Goal: Task Accomplishment & Management: Manage account settings

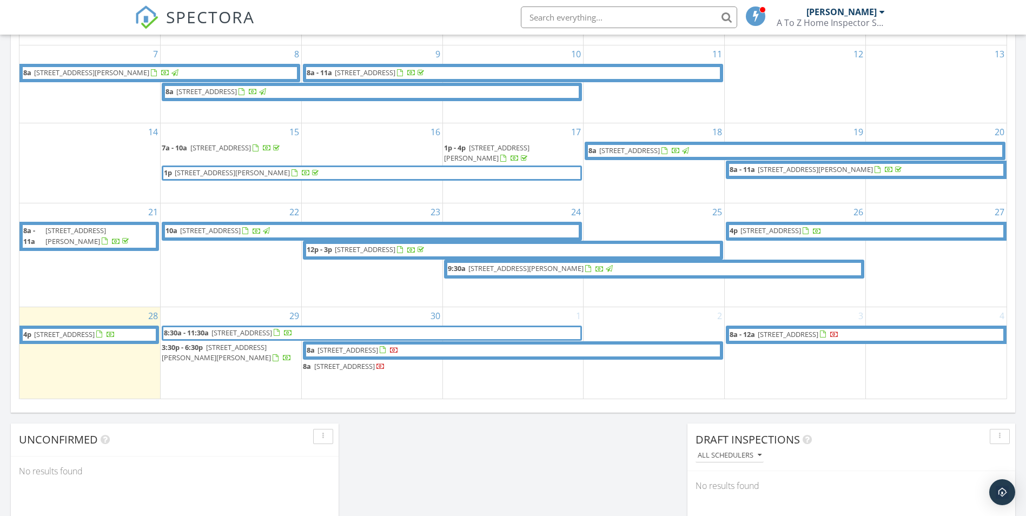
scroll to position [595, 0]
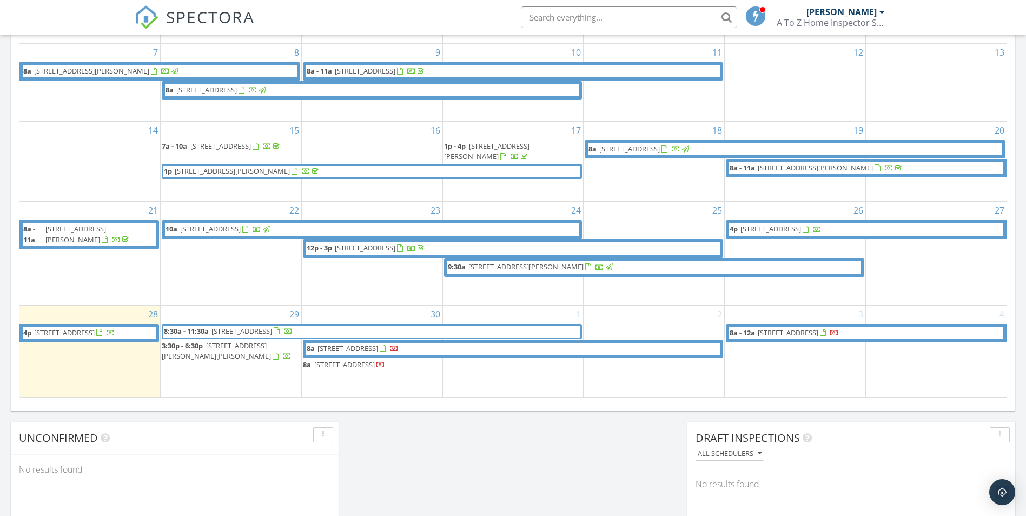
click at [351, 360] on span "2115 Central Pkwy SW G-08, Decatur 35601" at bounding box center [344, 365] width 61 height 10
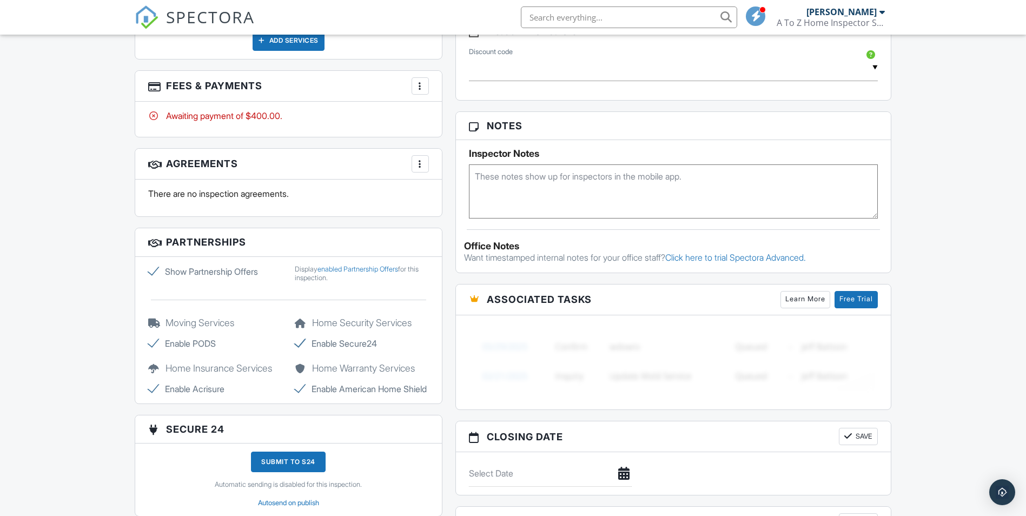
click at [419, 166] on div at bounding box center [420, 163] width 11 height 11
click at [45, 247] on div "Dashboard Templates Contacts Metrics Automations Settings Inspections Support C…" at bounding box center [513, 123] width 1026 height 1333
click at [214, 166] on h3 "Agreements More Add Agreement Edit Agreement Templates" at bounding box center [288, 164] width 307 height 31
click at [227, 197] on p "There are no inspection agreements." at bounding box center [288, 194] width 281 height 12
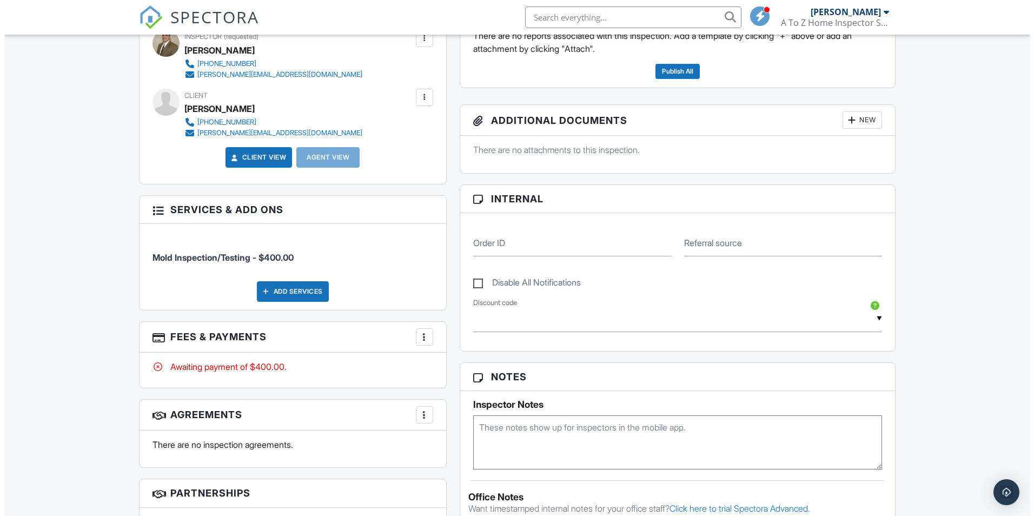
scroll to position [361, 0]
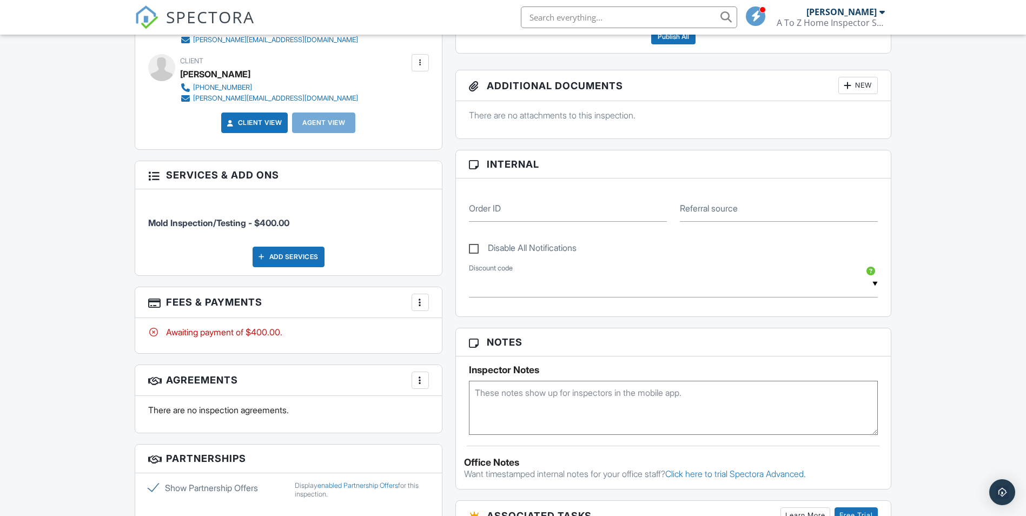
click at [421, 382] on div at bounding box center [420, 380] width 11 height 11
click at [447, 414] on li "Add Agreement" at bounding box center [484, 413] width 133 height 27
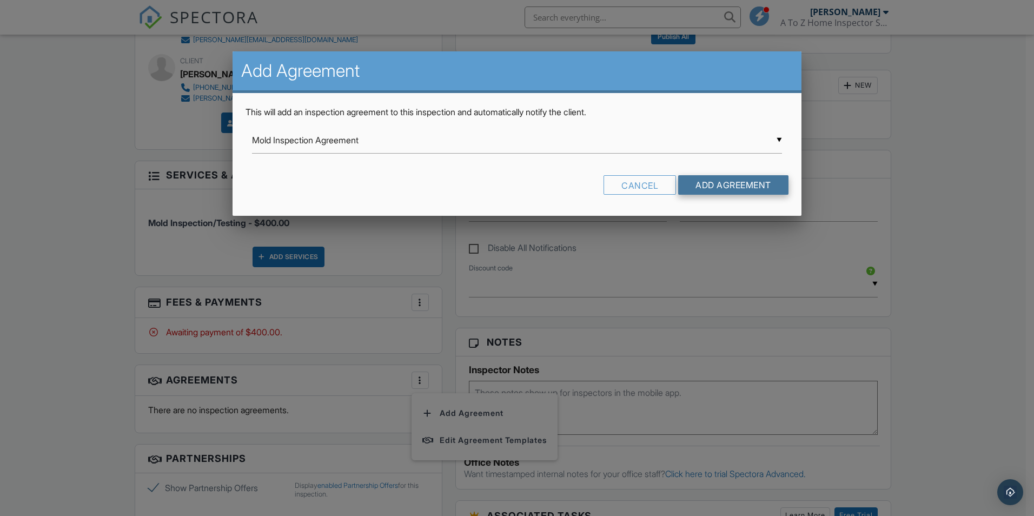
click at [706, 186] on input "Add Agreement" at bounding box center [733, 184] width 110 height 19
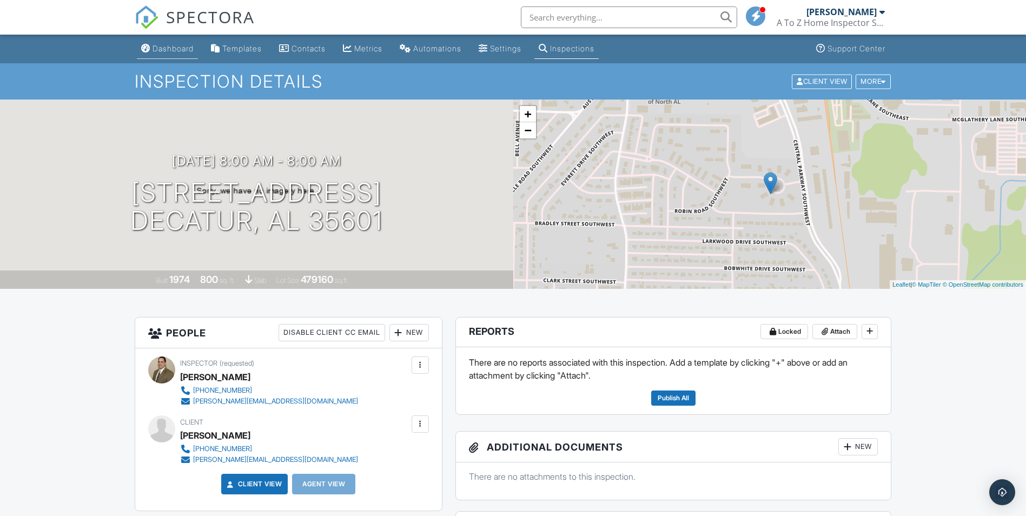
click at [167, 48] on div "Dashboard" at bounding box center [173, 48] width 41 height 9
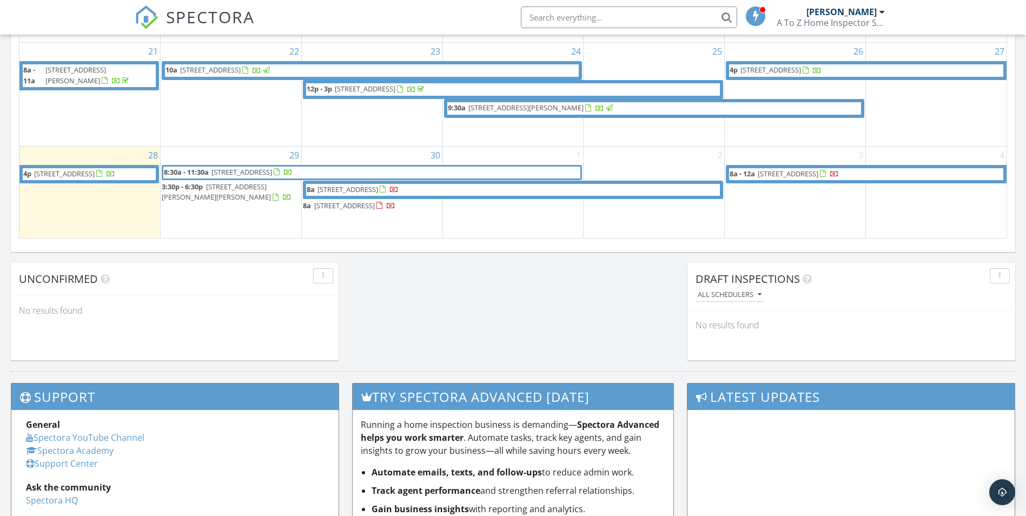
scroll to position [757, 0]
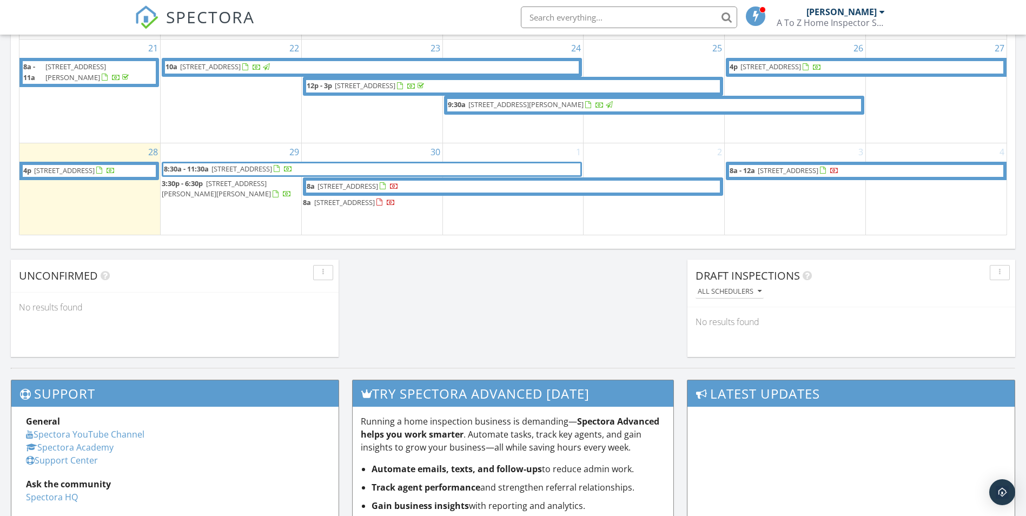
click at [75, 166] on span "332 Fenrose Dr, Harvest 35749" at bounding box center [64, 171] width 61 height 10
